Goal: Transaction & Acquisition: Purchase product/service

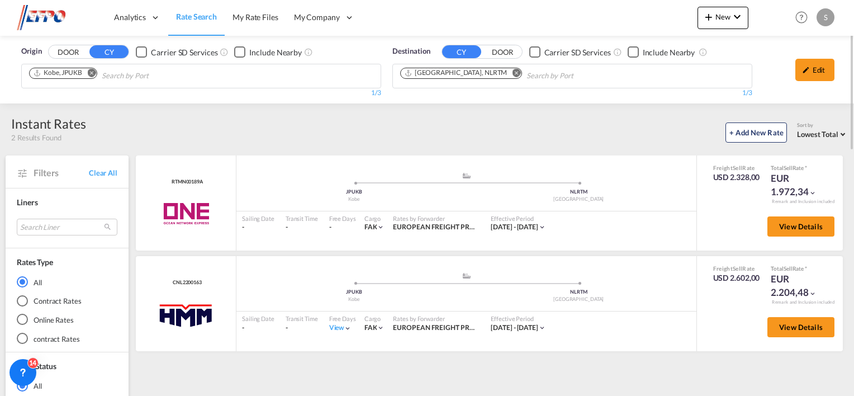
click at [92, 74] on md-icon "Remove" at bounding box center [91, 73] width 8 height 8
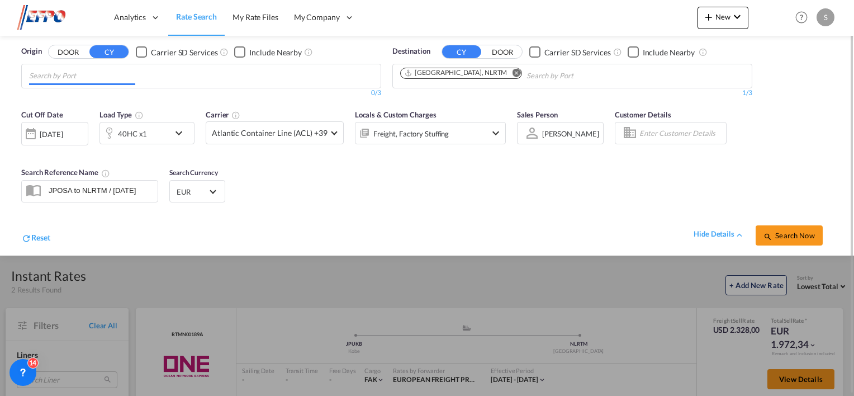
click at [89, 76] on input "Chips input." at bounding box center [82, 76] width 106 height 18
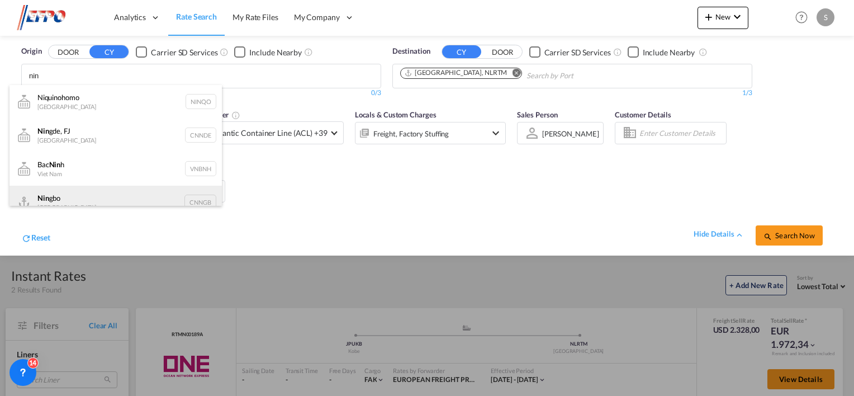
type input "nin"
click at [44, 192] on div "Nin gbo China CNNGB" at bounding box center [116, 203] width 212 height 34
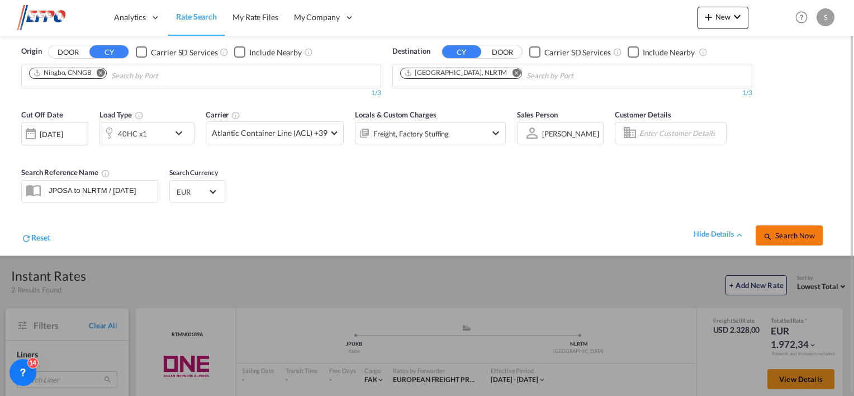
click at [773, 234] on span "Search Now" at bounding box center [789, 235] width 51 height 9
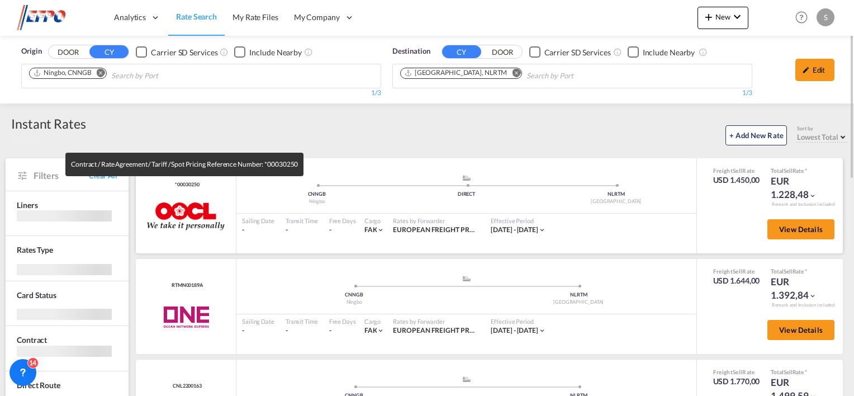
click at [184, 186] on span "*00030250" at bounding box center [185, 184] width 27 height 7
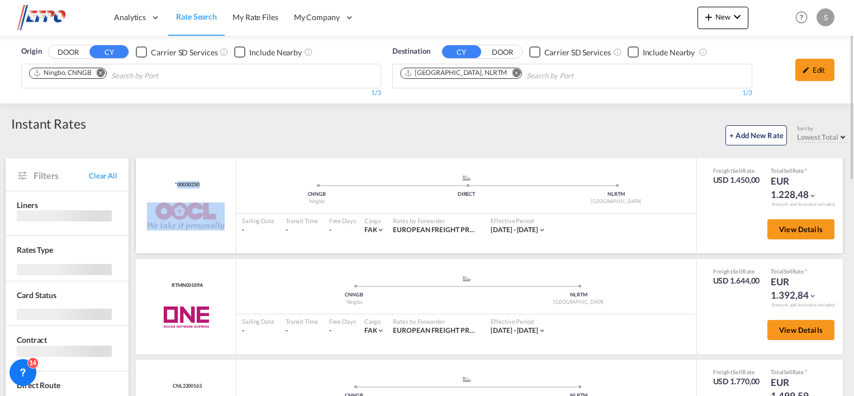
drag, startPoint x: 184, startPoint y: 186, endPoint x: 179, endPoint y: 192, distance: 8.4
click at [179, 192] on div "*00030250 OOCL added by you" at bounding box center [186, 205] width 101 height 95
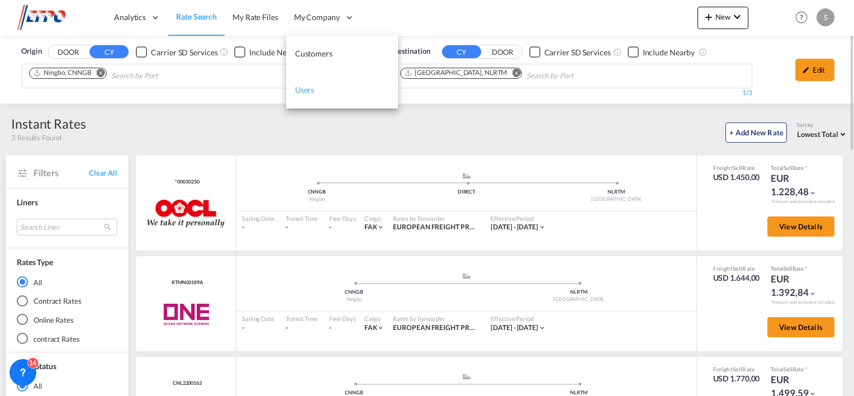
click at [304, 76] on link "Users" at bounding box center [342, 90] width 112 height 36
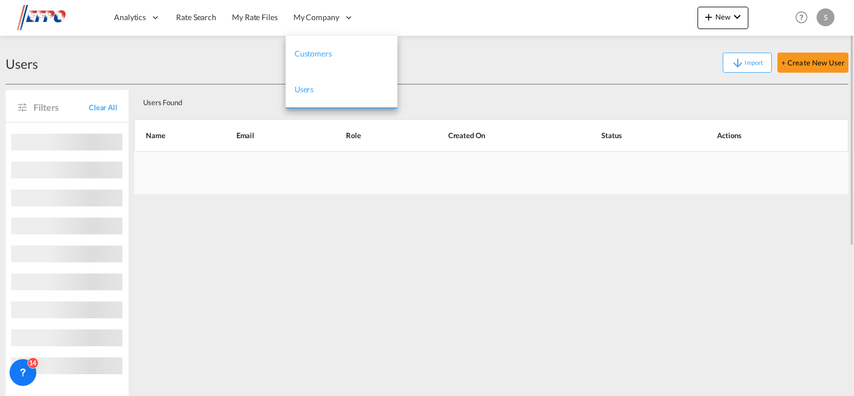
click at [311, 54] on span "Customers" at bounding box center [313, 54] width 37 height 10
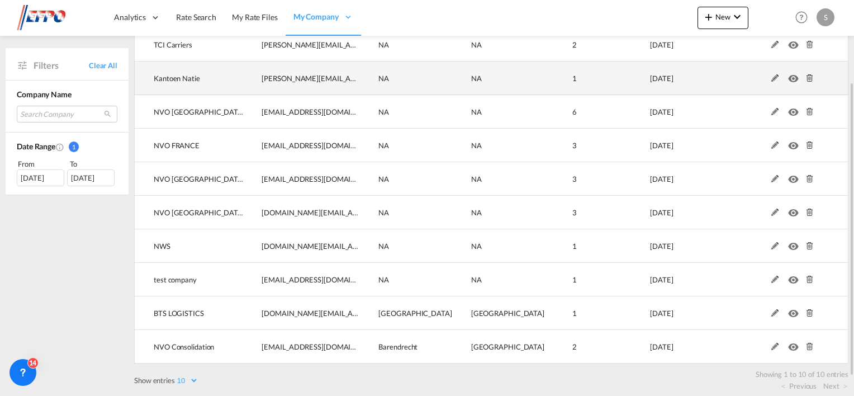
scroll to position [135, 0]
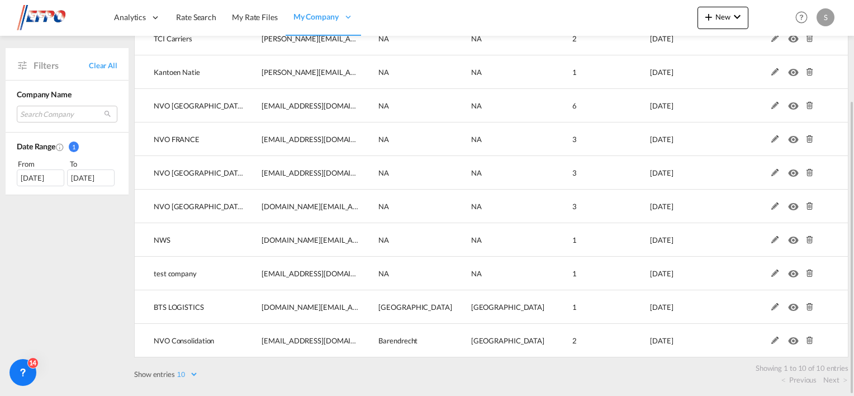
click at [196, 371] on select "10 25 50 100" at bounding box center [186, 375] width 23 height 10
select select "100"
click at [176, 370] on select "10 25 50 100" at bounding box center [186, 375] width 23 height 10
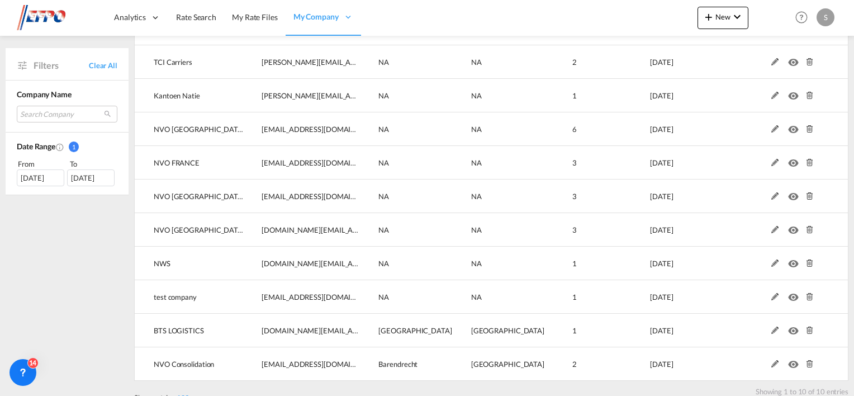
scroll to position [0, 0]
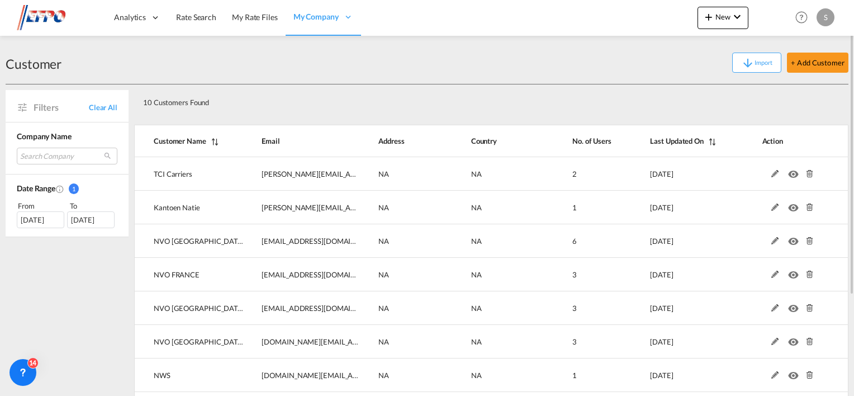
click at [29, 20] on img at bounding box center [54, 17] width 75 height 25
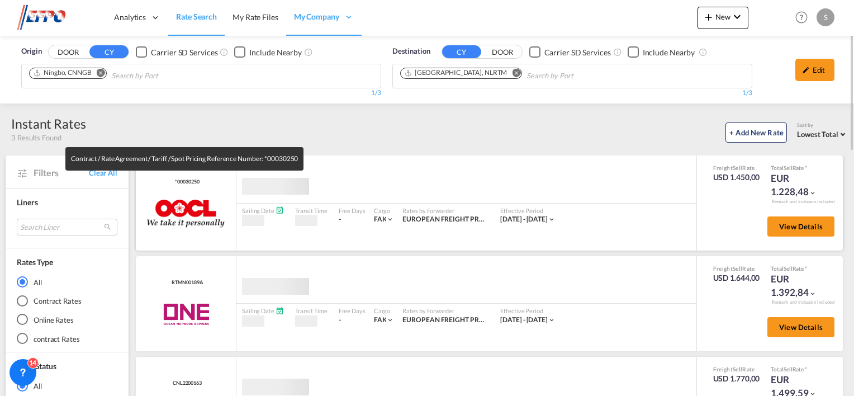
drag, startPoint x: 198, startPoint y: 182, endPoint x: 177, endPoint y: 179, distance: 21.9
click at [177, 179] on span "*00030250" at bounding box center [185, 181] width 27 height 7
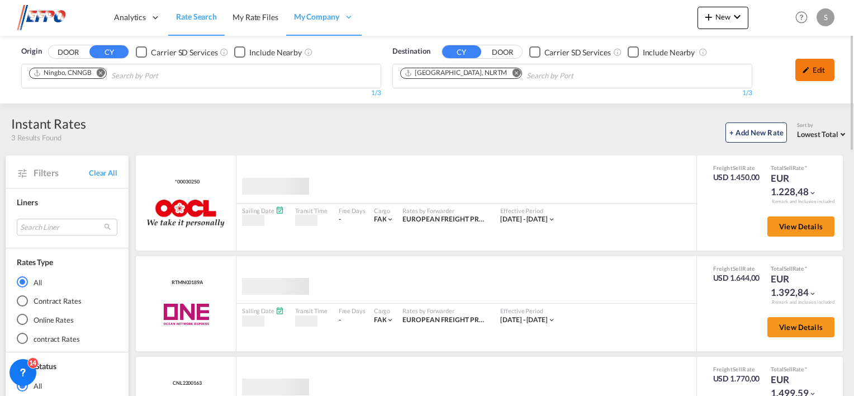
click at [815, 76] on div "Edit" at bounding box center [815, 70] width 39 height 22
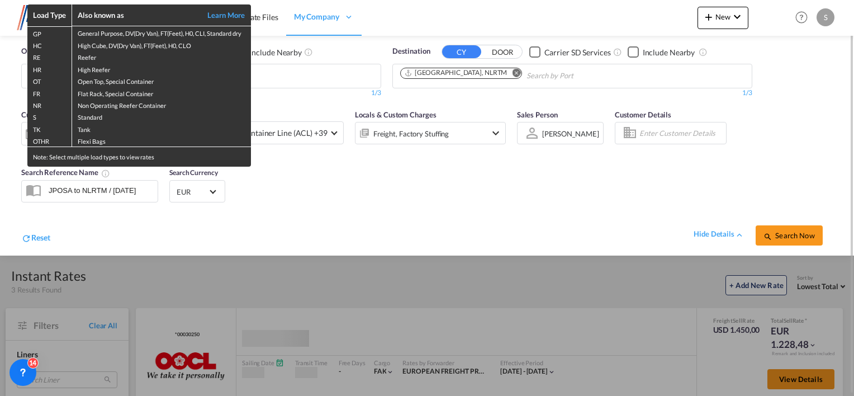
click at [638, 306] on div "Load Type Also known as Learn More GP General Purpose, DV(Dry Van), FT(Feet), H…" at bounding box center [427, 198] width 854 height 396
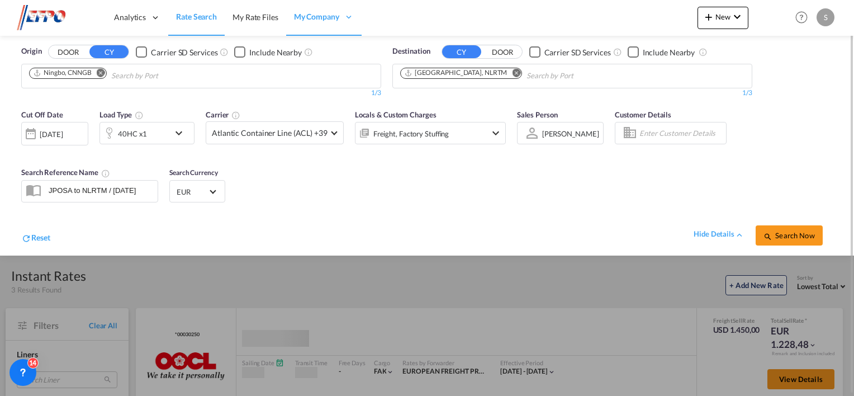
click at [696, 225] on div "hide details" at bounding box center [725, 230] width 62 height 20
click at [703, 239] on div "hide details" at bounding box center [719, 234] width 51 height 11
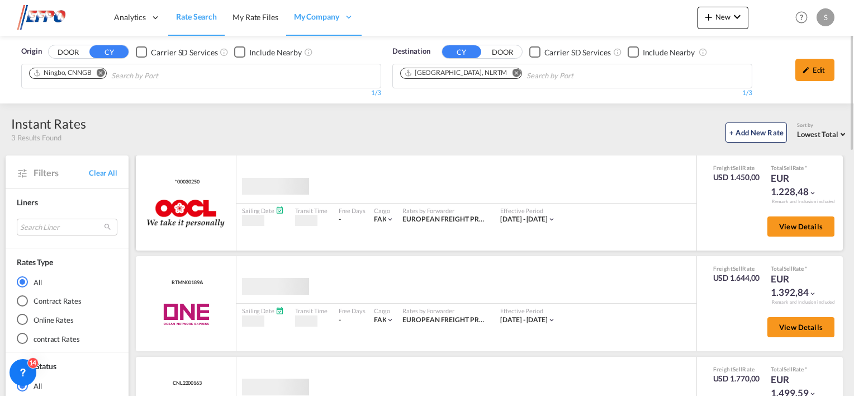
click at [742, 173] on div "USD 1.450,00" at bounding box center [736, 177] width 47 height 11
